Goal: Task Accomplishment & Management: Manage account settings

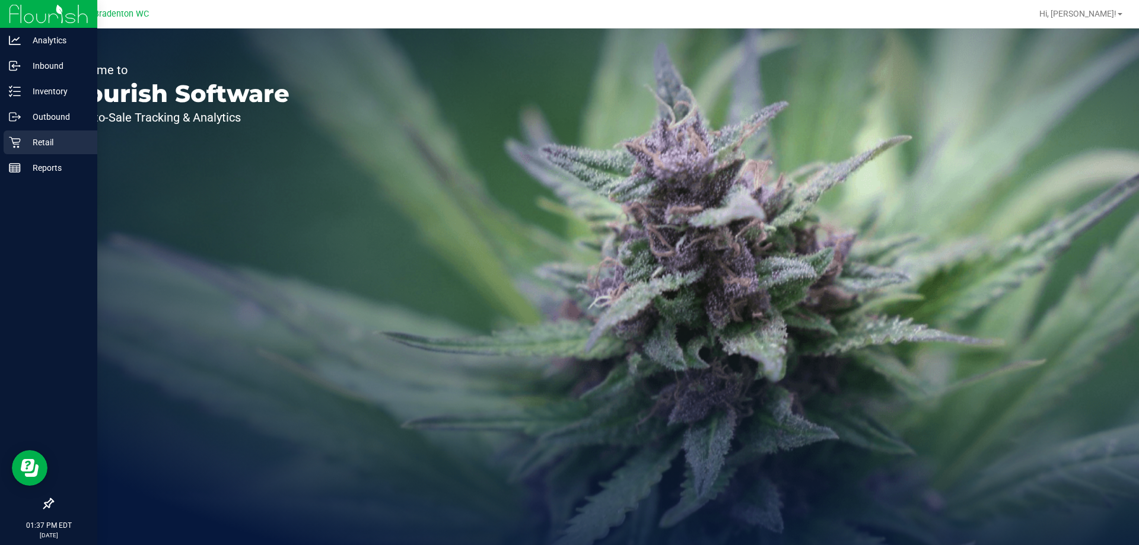
click at [37, 139] on p "Retail" at bounding box center [56, 142] width 71 height 14
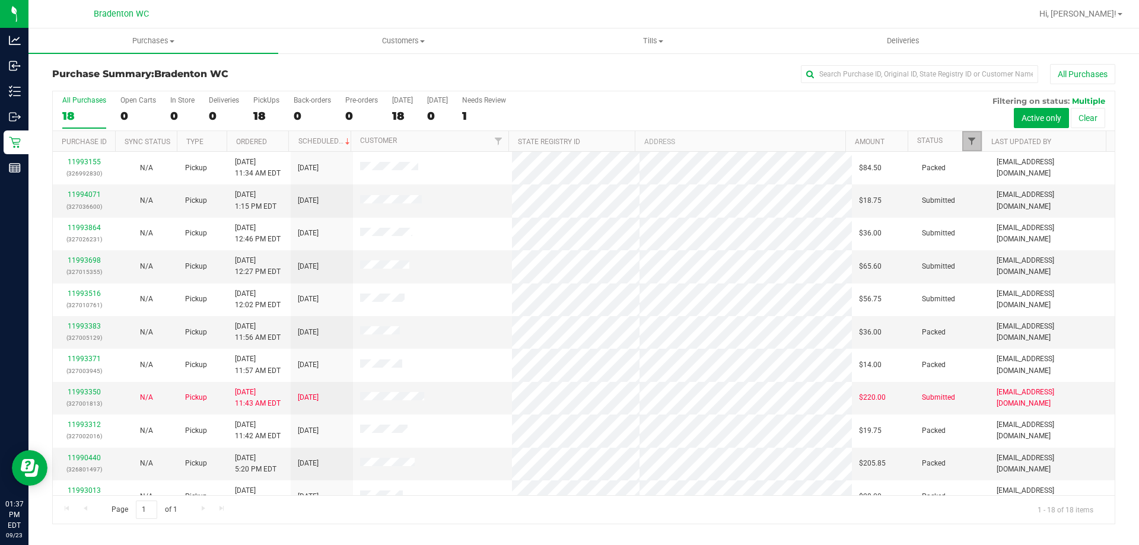
click at [564, 142] on span "Filter" at bounding box center [971, 140] width 9 height 9
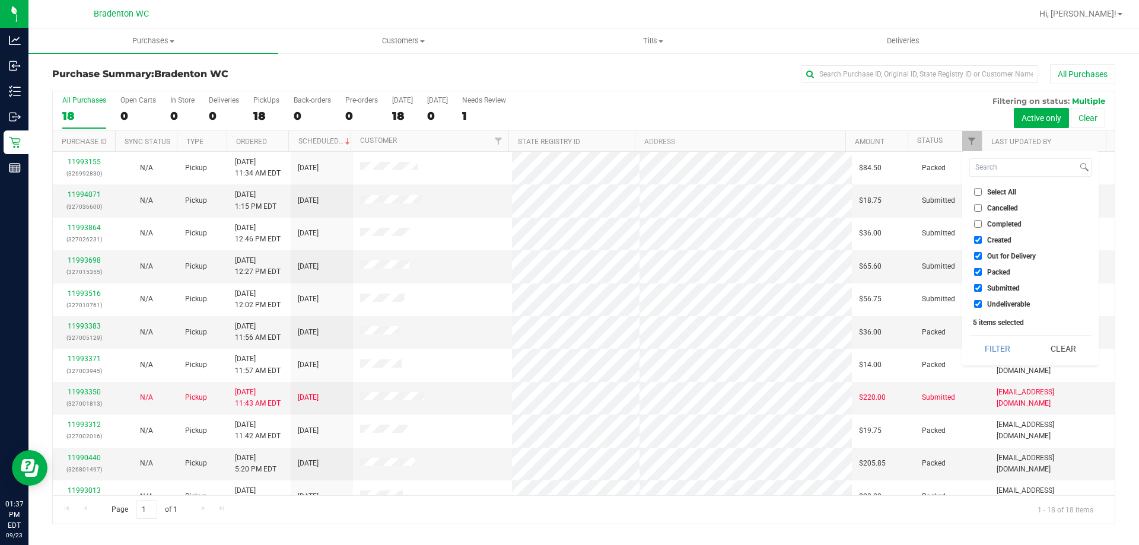
click at [564, 271] on span "Packed" at bounding box center [998, 272] width 23 height 7
click at [564, 271] on input "Packed" at bounding box center [978, 272] width 8 height 8
checkbox input "false"
click at [564, 351] on button "Filter" at bounding box center [998, 349] width 57 height 26
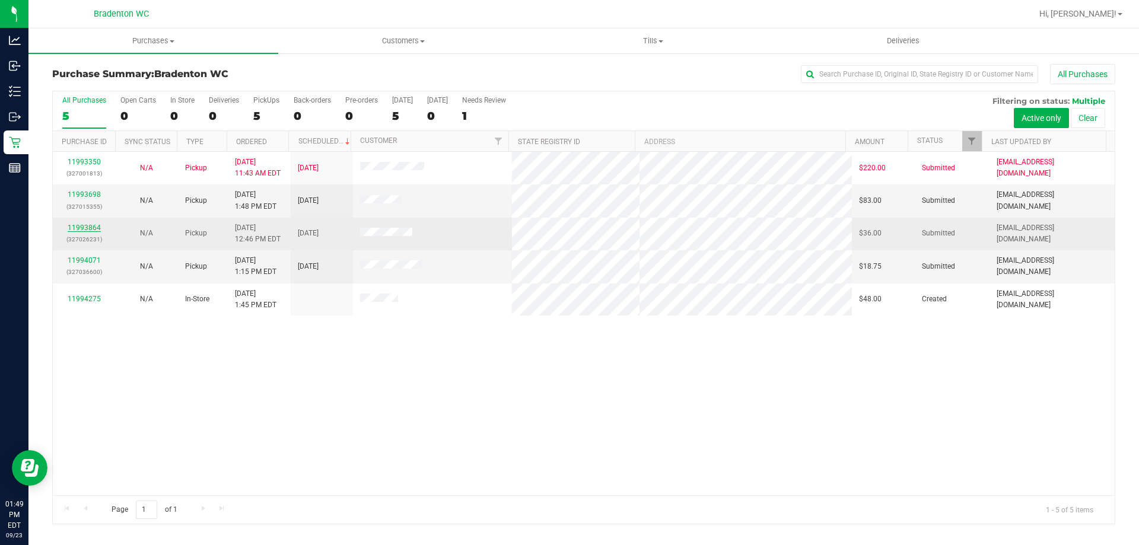
click at [85, 228] on link "11993864" at bounding box center [84, 228] width 33 height 8
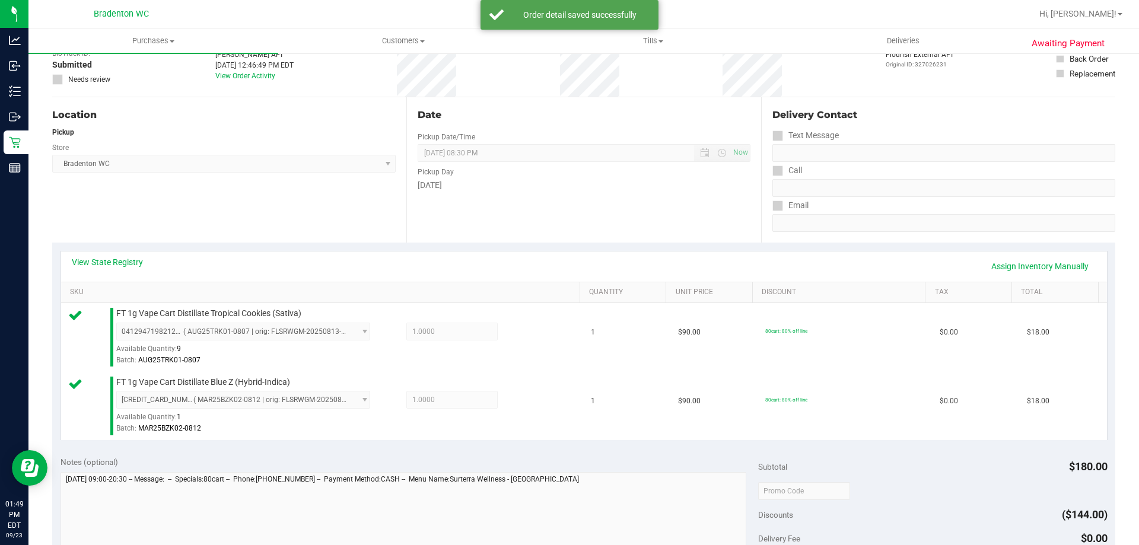
scroll to position [210, 0]
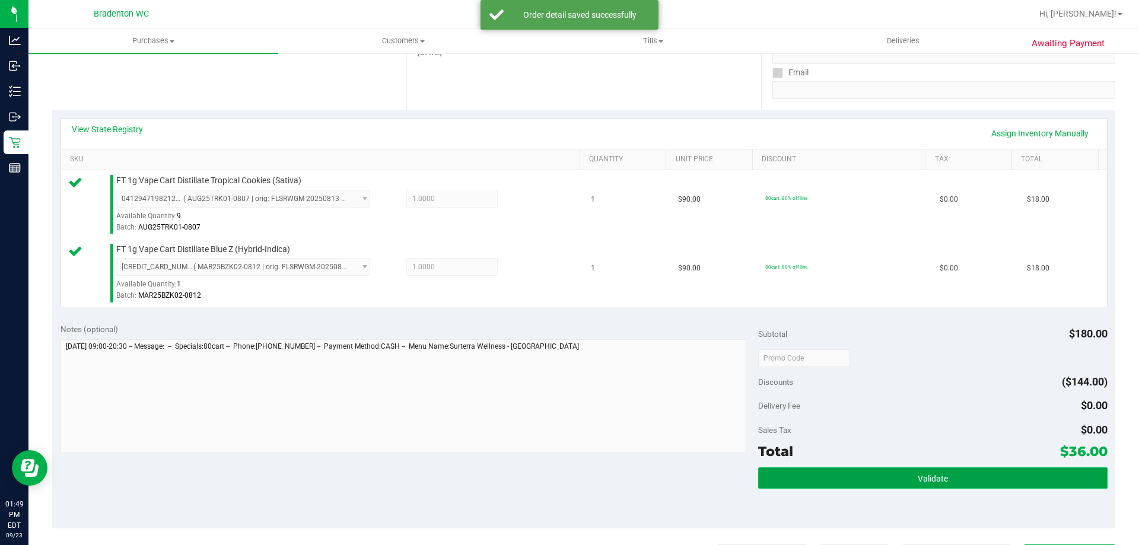
click at [564, 479] on button "Validate" at bounding box center [932, 478] width 349 height 21
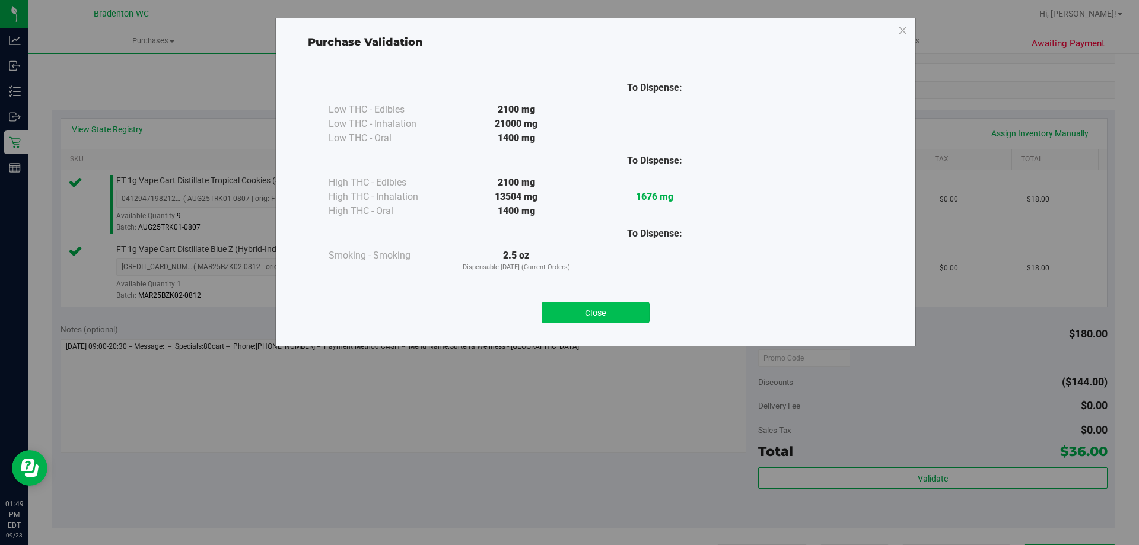
click at [564, 309] on button "Close" at bounding box center [596, 312] width 108 height 21
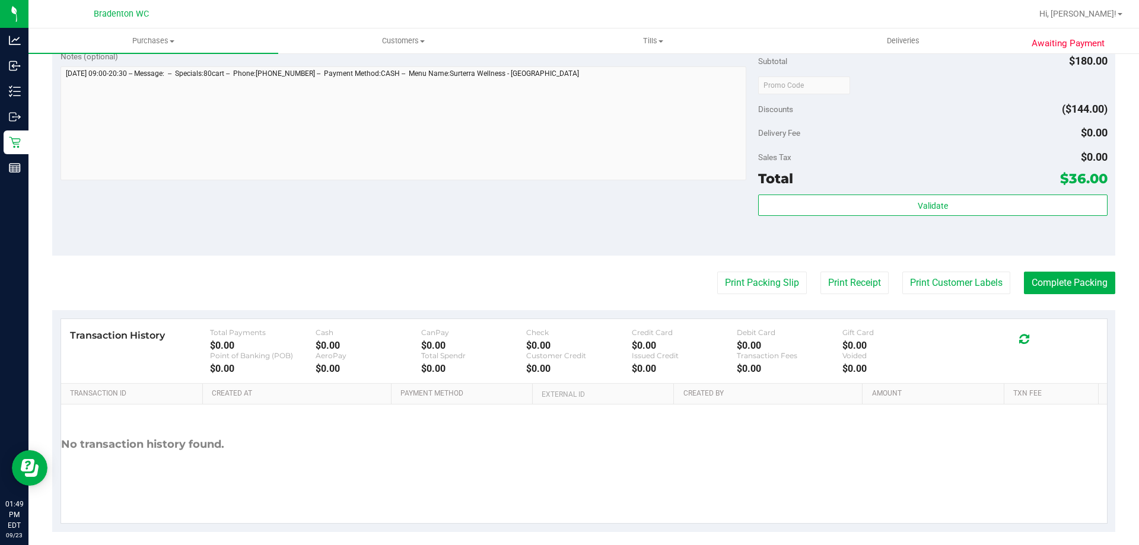
scroll to position [484, 0]
click at [564, 277] on button "Print Packing Slip" at bounding box center [762, 282] width 90 height 23
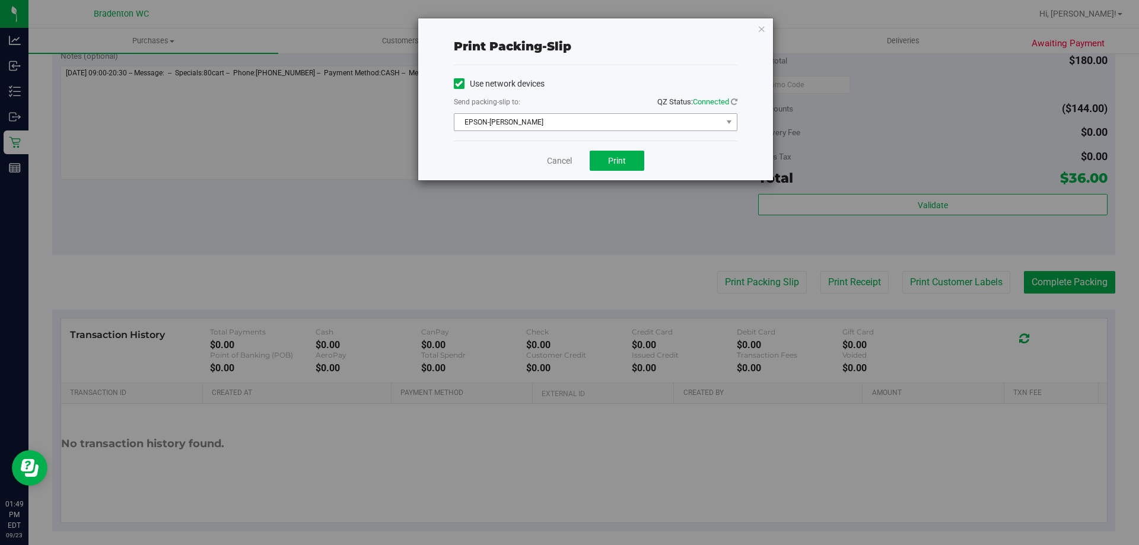
click at [564, 118] on span "EPSON-[PERSON_NAME]" at bounding box center [589, 122] width 268 height 17
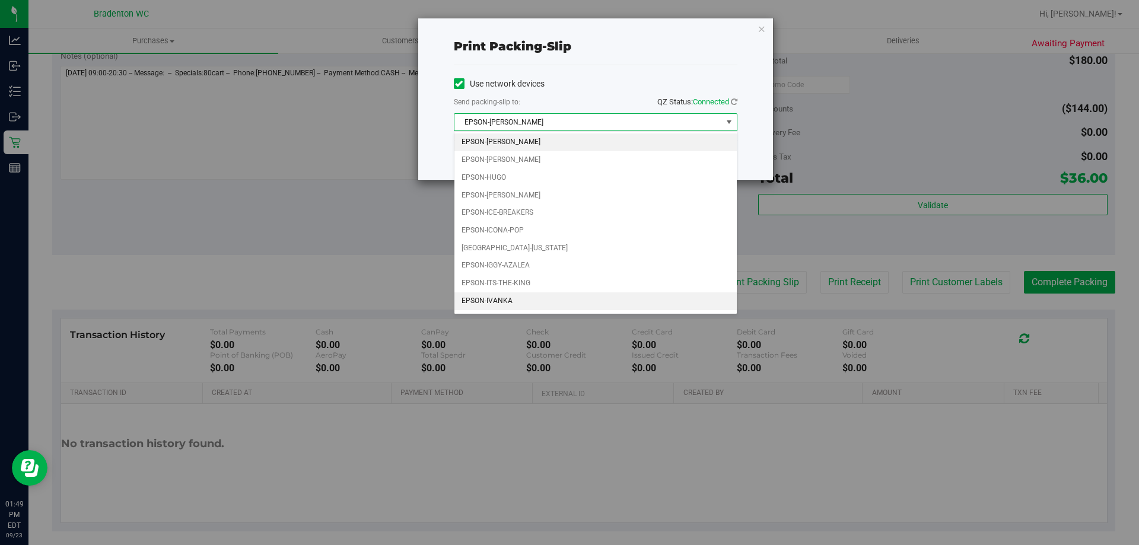
click at [530, 299] on li "EPSON-IVANKA" at bounding box center [596, 302] width 282 height 18
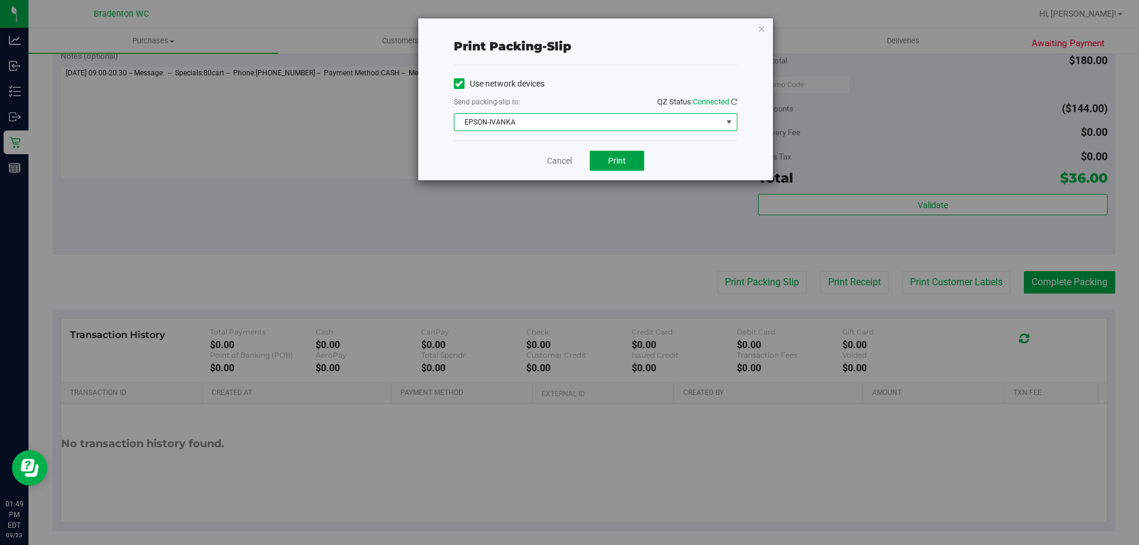
click at [564, 159] on button "Print" at bounding box center [617, 161] width 55 height 20
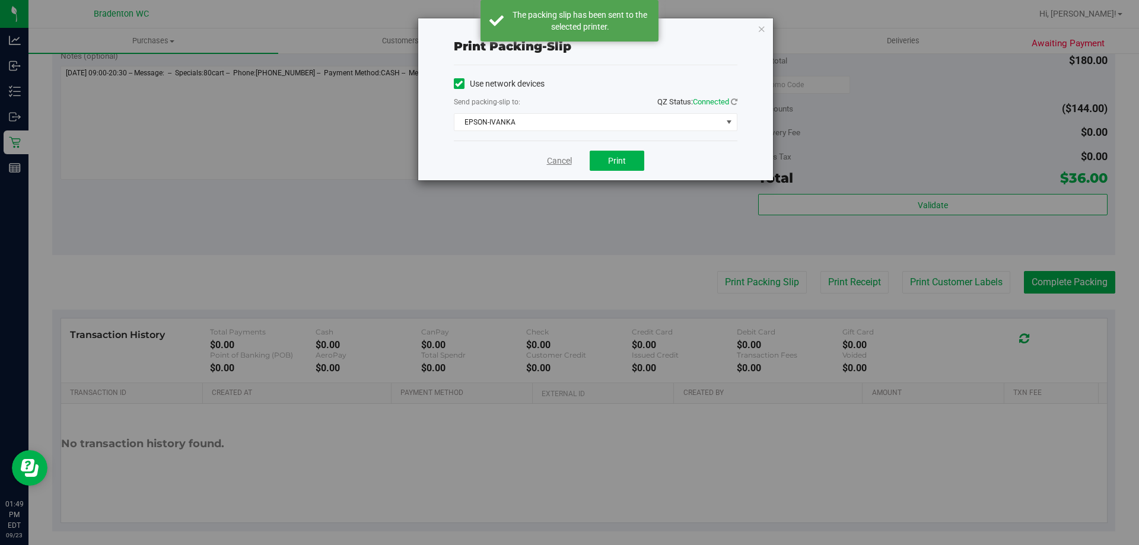
click at [561, 158] on link "Cancel" at bounding box center [559, 161] width 25 height 12
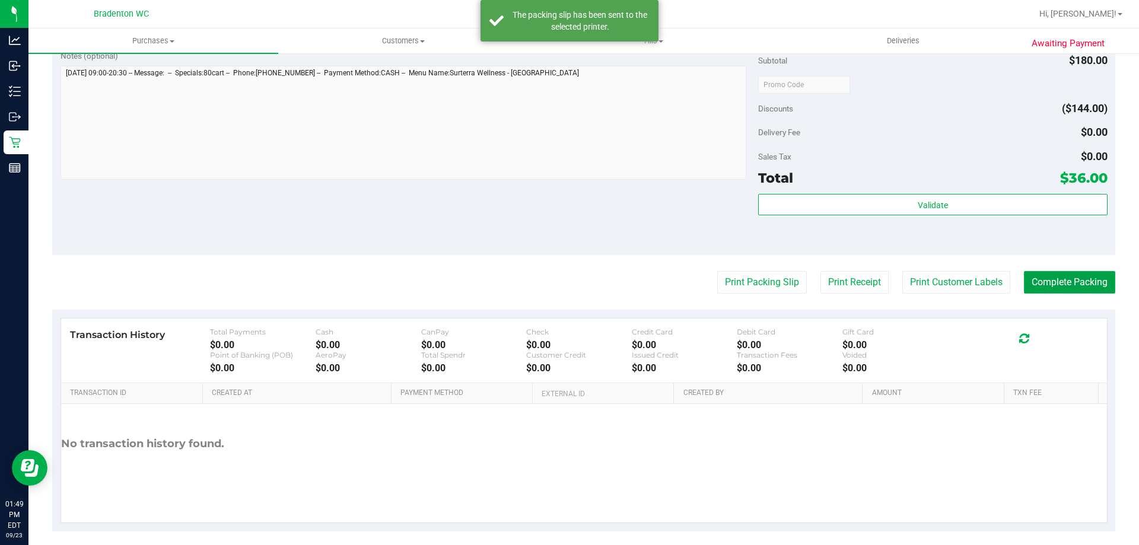
click at [564, 294] on button "Complete Packing" at bounding box center [1069, 282] width 91 height 23
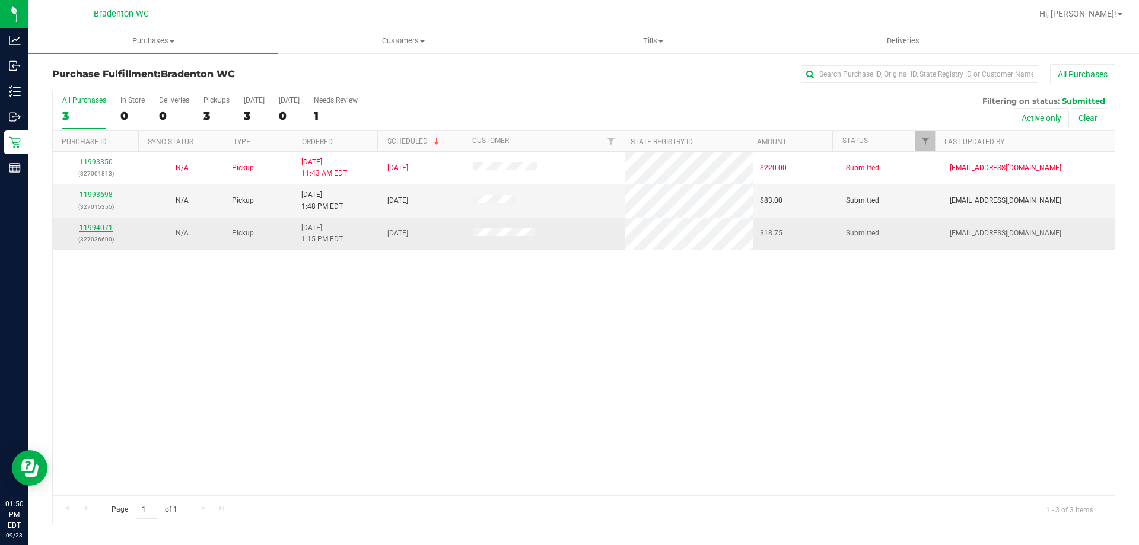
click at [100, 230] on link "11994071" at bounding box center [96, 228] width 33 height 8
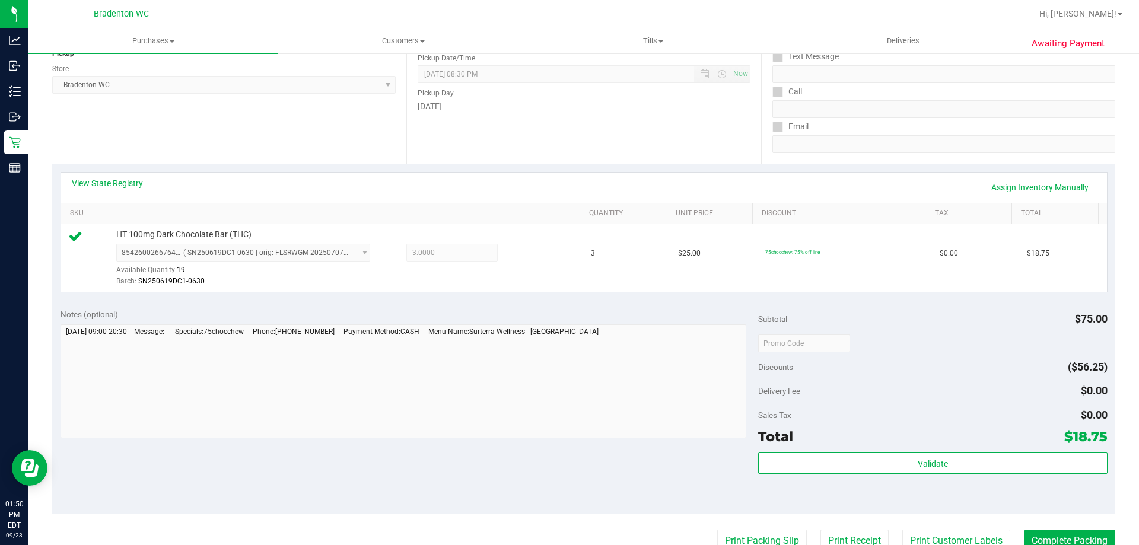
scroll to position [190, 0]
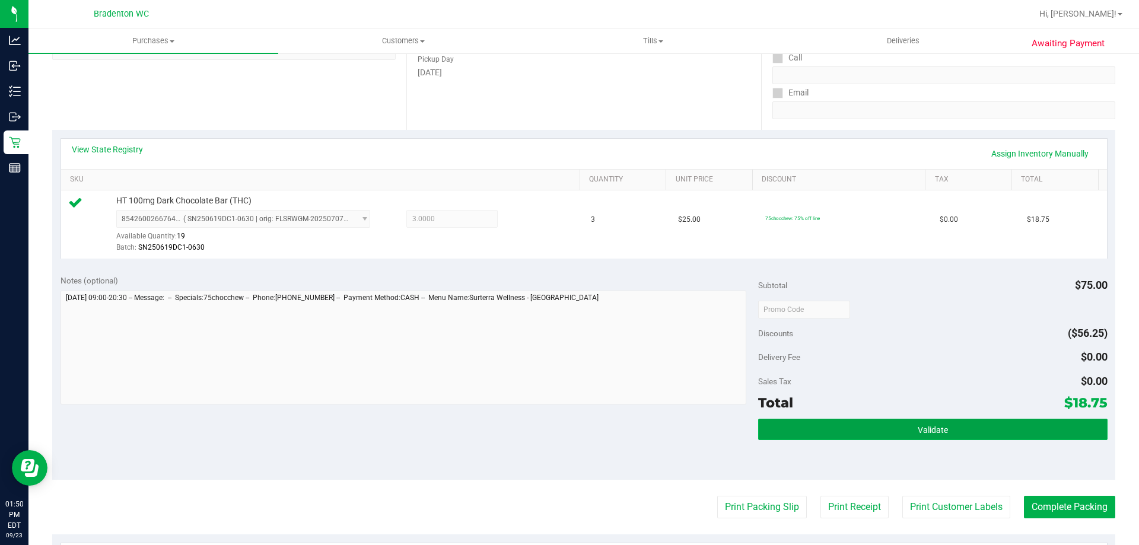
click at [564, 439] on button "Validate" at bounding box center [932, 429] width 349 height 21
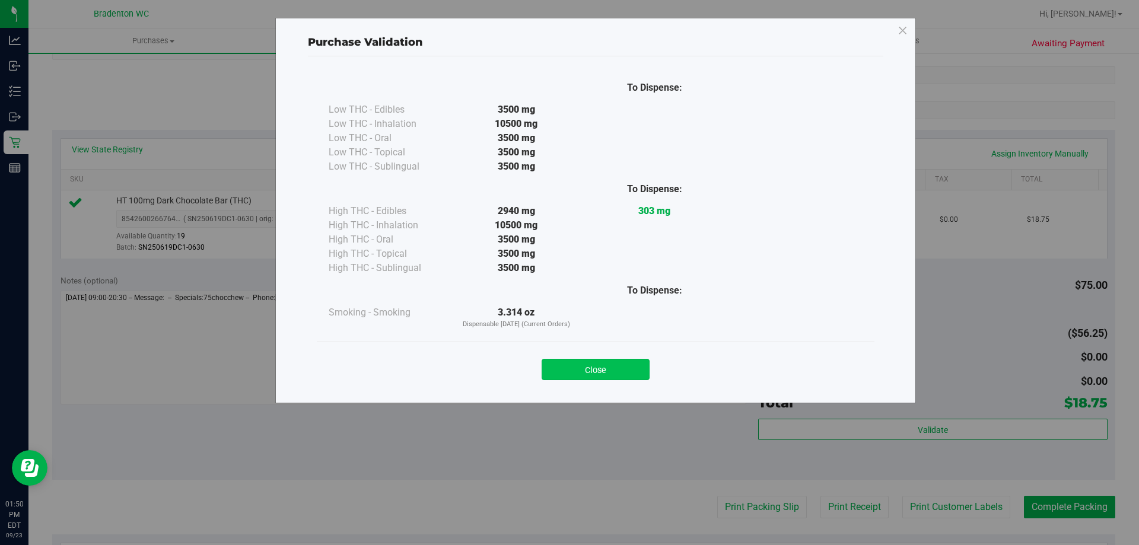
click at [564, 371] on button "Close" at bounding box center [596, 369] width 108 height 21
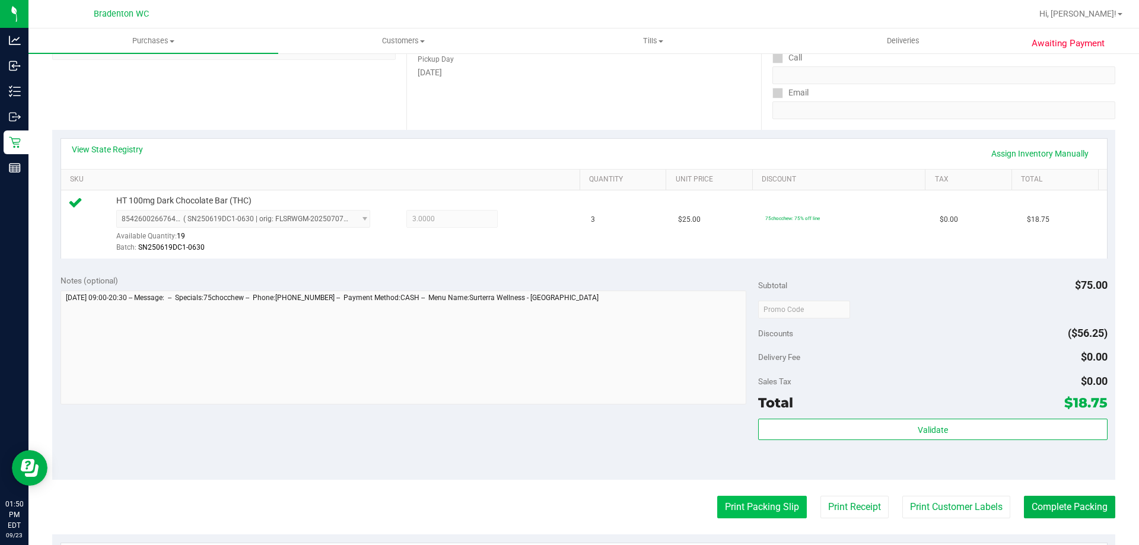
click at [564, 508] on button "Print Packing Slip" at bounding box center [762, 507] width 90 height 23
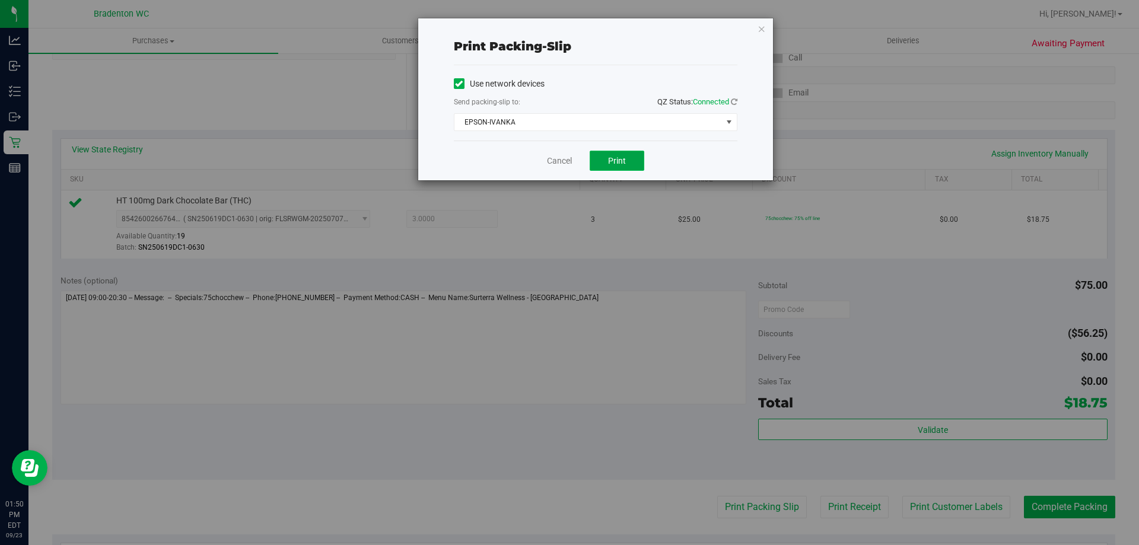
click at [564, 170] on button "Print" at bounding box center [617, 161] width 55 height 20
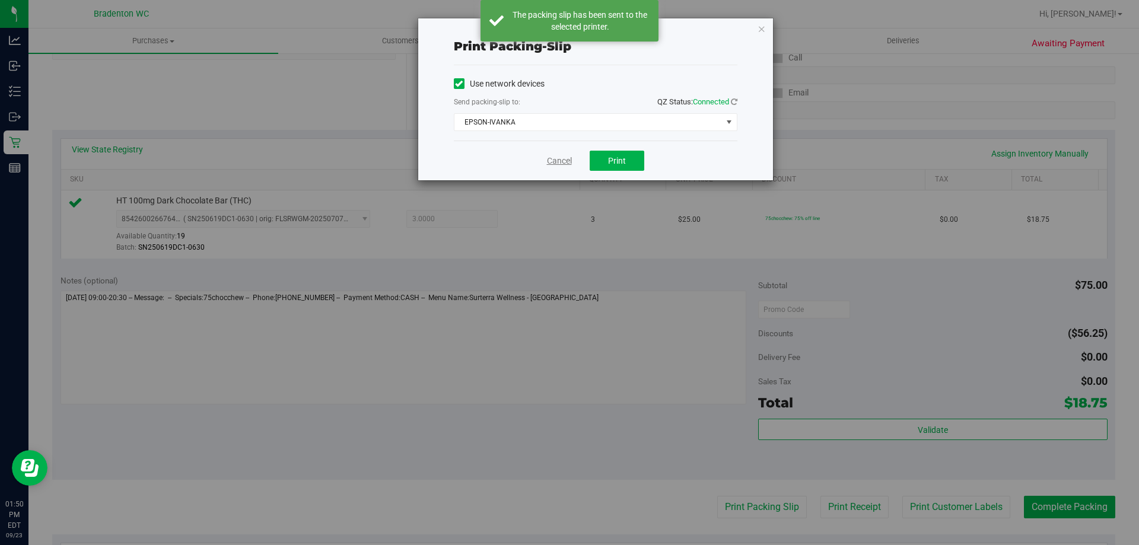
click at [564, 165] on link "Cancel" at bounding box center [559, 161] width 25 height 12
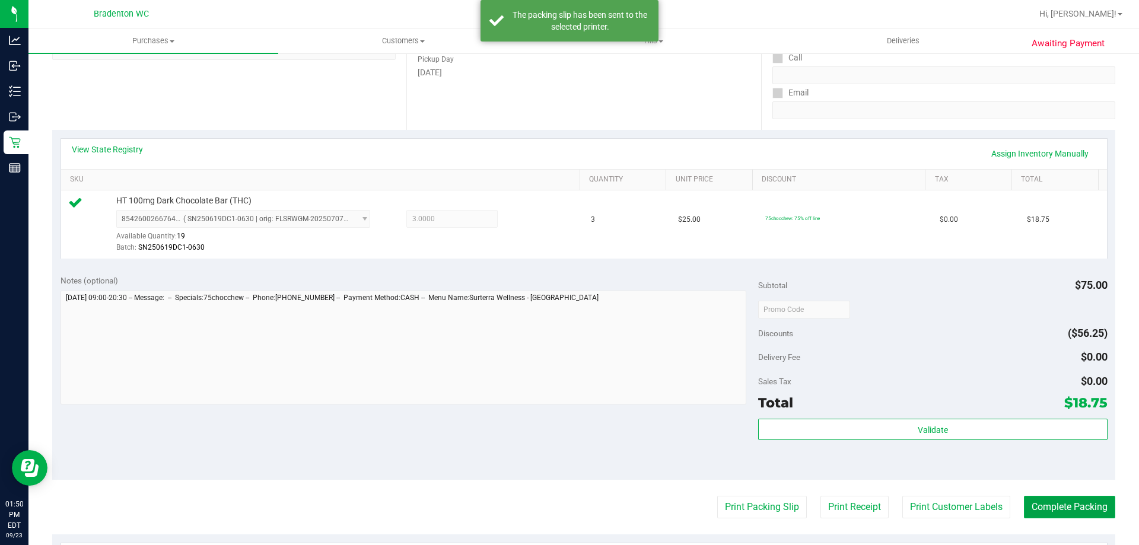
click at [564, 510] on button "Complete Packing" at bounding box center [1069, 507] width 91 height 23
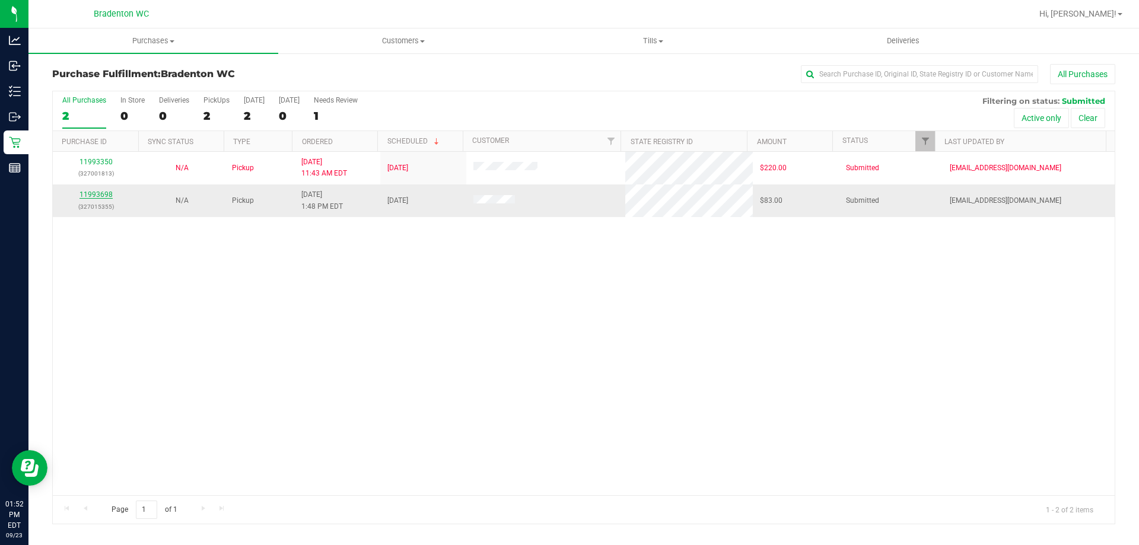
click at [107, 195] on link "11993698" at bounding box center [96, 194] width 33 height 8
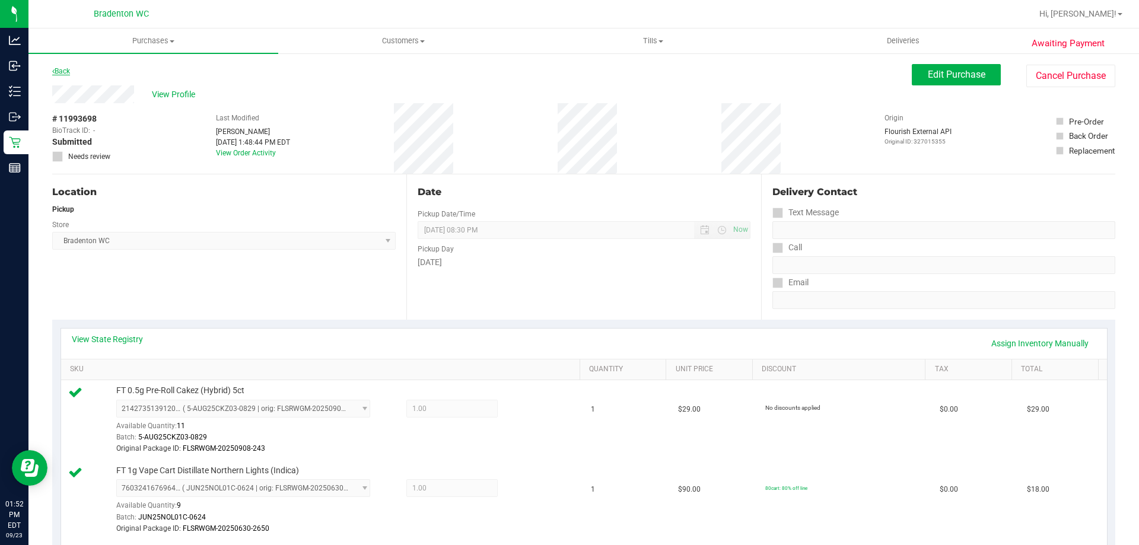
click at [62, 71] on link "Back" at bounding box center [61, 71] width 18 height 8
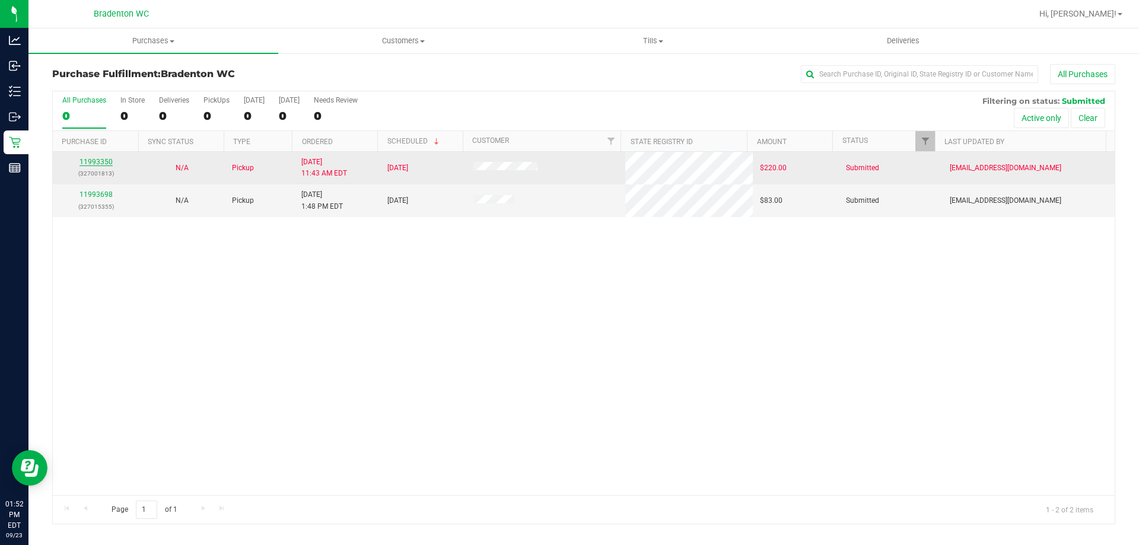
click at [99, 158] on link "11993350" at bounding box center [96, 162] width 33 height 8
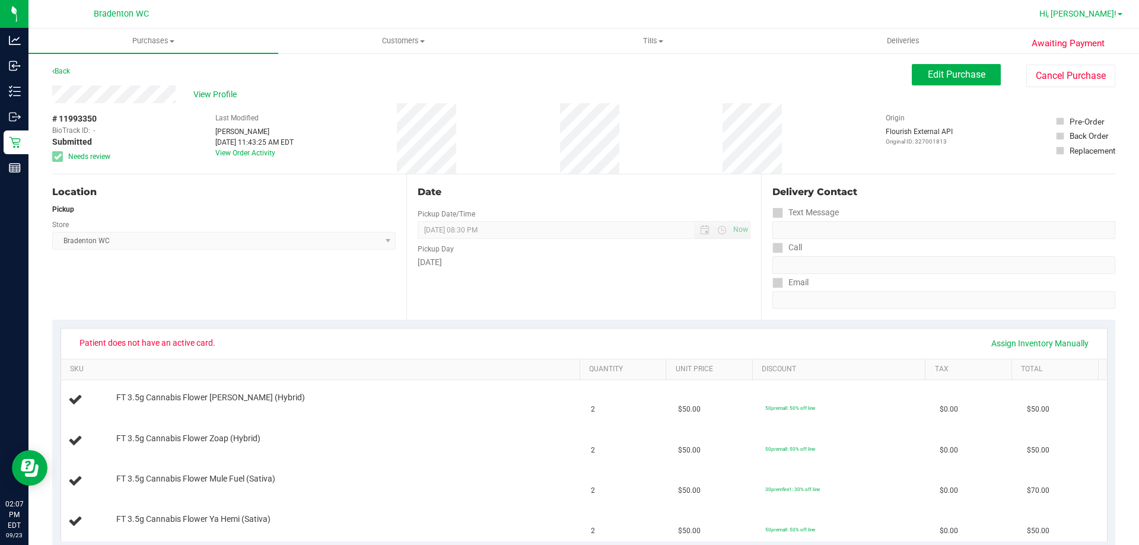
click at [564, 14] on span "Hi, [PERSON_NAME]!" at bounding box center [1078, 13] width 77 height 9
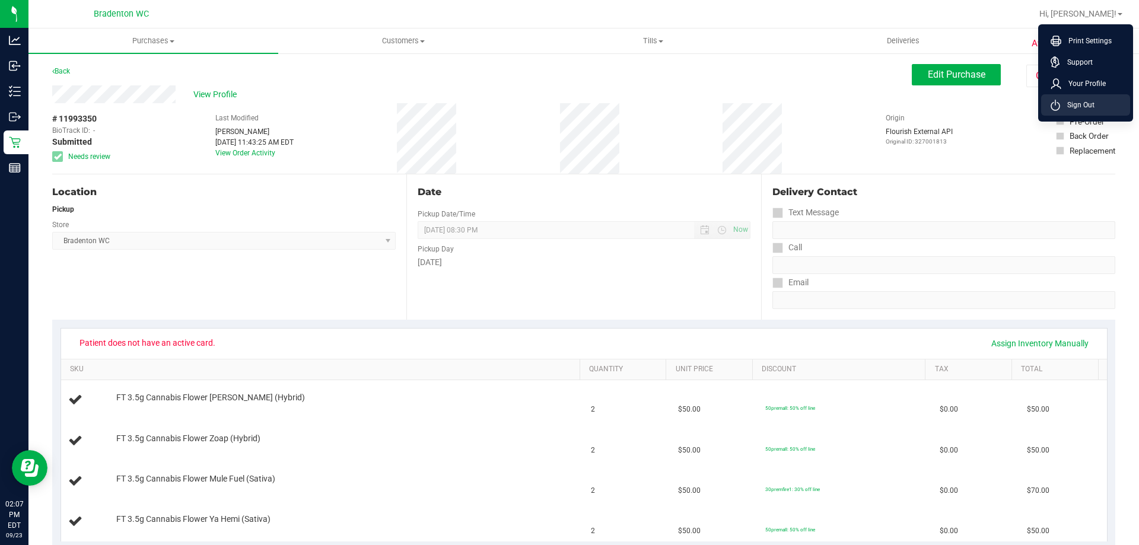
click at [564, 109] on span "Sign Out" at bounding box center [1077, 105] width 34 height 12
